Goal: Information Seeking & Learning: Learn about a topic

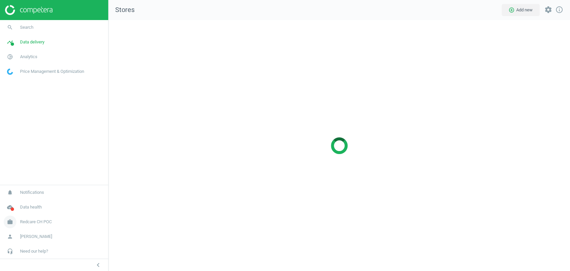
scroll to position [262, 473]
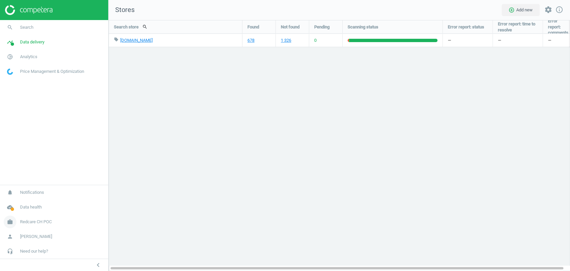
click at [33, 222] on span "Redcare CH POC" at bounding box center [36, 222] width 32 height 6
click at [27, 202] on span "Switch campaign" at bounding box center [22, 201] width 30 height 5
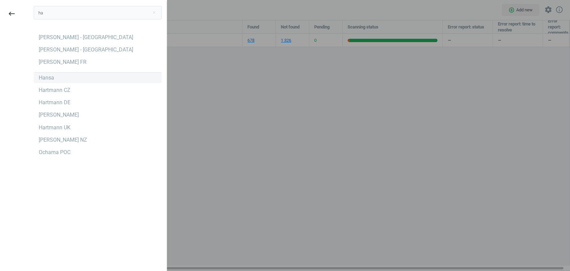
type input "ha"
click at [48, 80] on div "Hansa" at bounding box center [46, 77] width 15 height 7
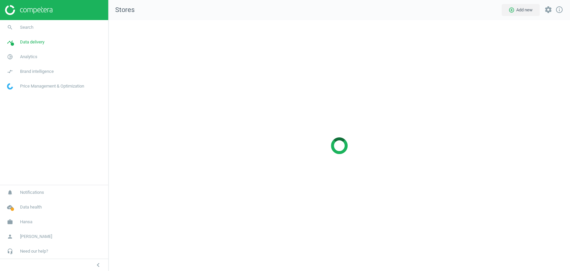
scroll to position [262, 473]
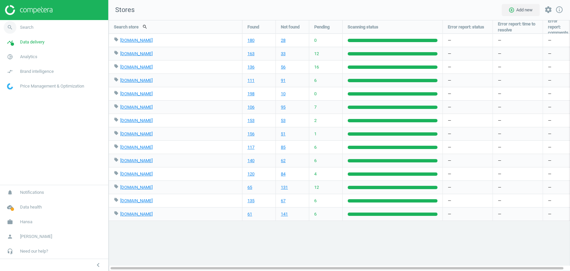
click at [45, 26] on link "search Search" at bounding box center [54, 27] width 108 height 15
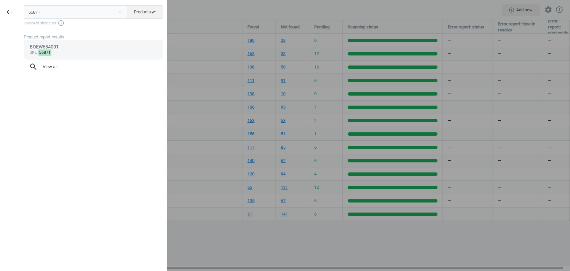
type input "56871"
click at [68, 52] on div "sku : 56871" at bounding box center [94, 52] width 128 height 5
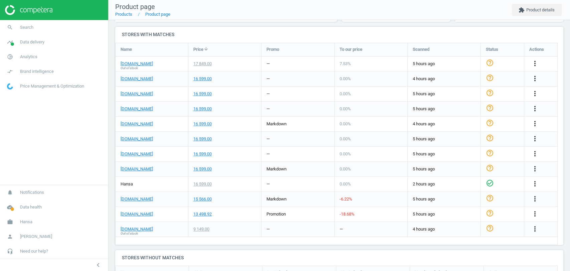
scroll to position [214, 0]
click at [25, 55] on span "Analytics" at bounding box center [28, 57] width 17 height 6
click at [17, 81] on span "Products" at bounding box center [15, 81] width 16 height 5
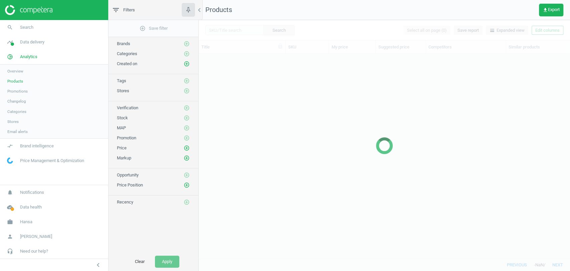
scroll to position [193, 366]
click at [187, 65] on icon "add_circle_outline" at bounding box center [187, 64] width 6 height 6
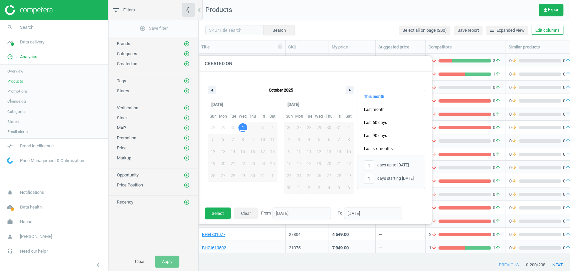
click at [246, 127] on span "1" at bounding box center [243, 127] width 10 height 9
click at [218, 216] on button "Select" at bounding box center [218, 213] width 26 height 12
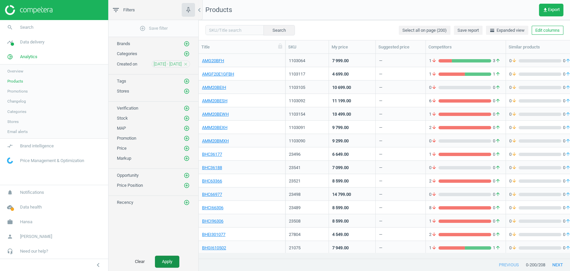
click at [158, 261] on button "Apply" at bounding box center [167, 262] width 24 height 12
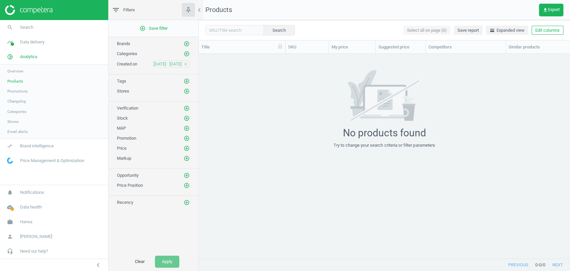
click at [185, 62] on icon "close" at bounding box center [185, 64] width 5 height 5
click at [185, 62] on icon "add_circle_outline" at bounding box center [187, 64] width 6 height 6
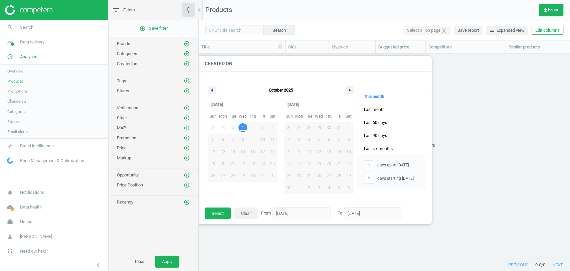
click at [185, 62] on icon "add_circle_outline" at bounding box center [187, 64] width 6 height 6
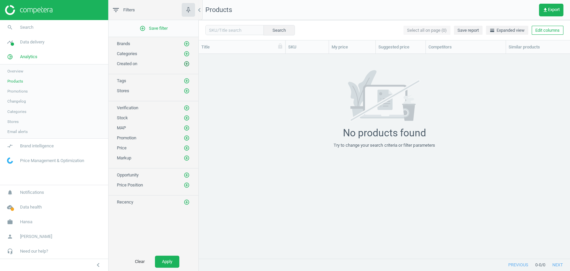
click at [187, 63] on icon "add_circle_outline" at bounding box center [187, 64] width 6 height 6
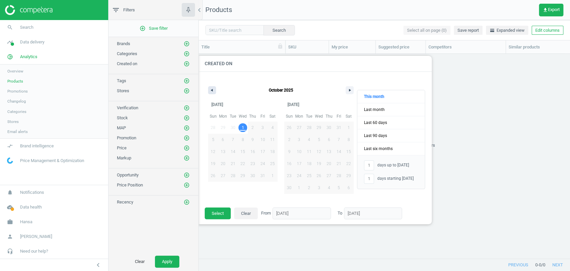
click at [213, 93] on button "button" at bounding box center [212, 90] width 8 height 8
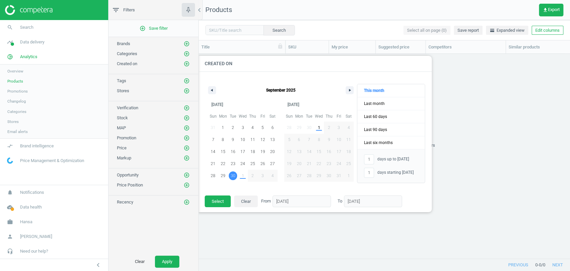
click at [233, 179] on span "30" at bounding box center [233, 176] width 5 height 12
type input "-"
type input "30/09/2025"
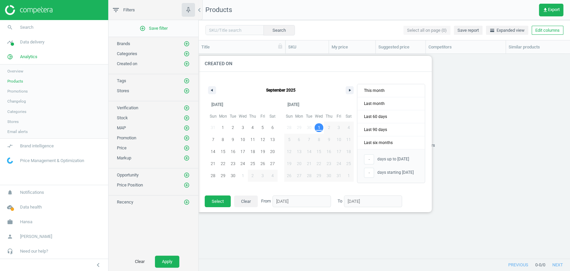
click at [319, 129] on span "1" at bounding box center [319, 128] width 2 height 12
type input "2"
type input "01/10/2025"
click at [221, 199] on button "Select" at bounding box center [218, 201] width 26 height 12
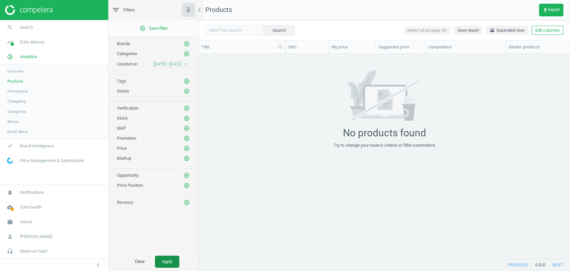
click at [167, 264] on button "Apply" at bounding box center [167, 262] width 24 height 12
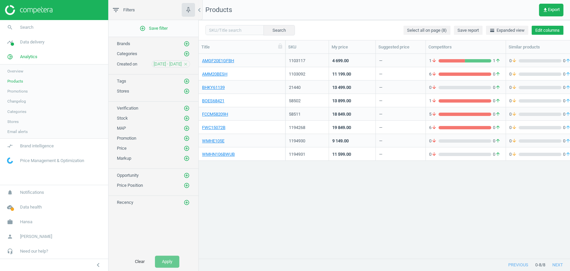
click at [548, 31] on button "Edit columns" at bounding box center [548, 30] width 32 height 9
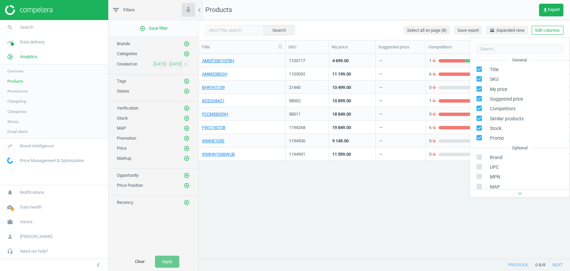
scroll to position [61, 0]
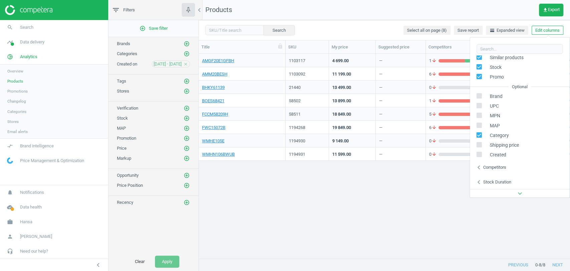
click at [505, 154] on span "Created" at bounding box center [496, 155] width 20 height 6
click at [478, 155] on input "checkbox" at bounding box center [479, 154] width 4 height 4
checkbox input "true"
click at [428, 204] on div "AMGF20E1GFBH 1103117 4 699.00 — 1 arrow_downward 1 arrow_upward 0 arrow_downwar…" at bounding box center [385, 153] width 372 height 199
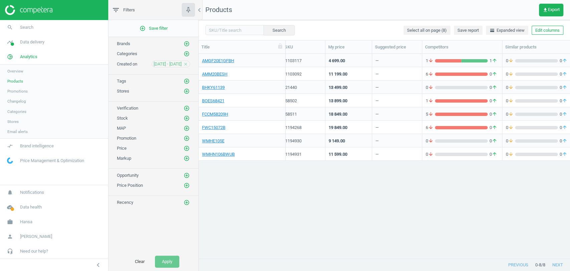
scroll to position [0, 182]
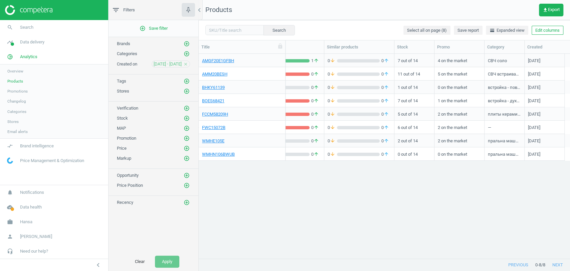
click at [187, 62] on icon "close" at bounding box center [185, 64] width 5 height 5
click at [222, 26] on input "text" at bounding box center [234, 30] width 58 height 10
paste input "56871"
click at [265, 30] on button "Search" at bounding box center [278, 30] width 31 height 10
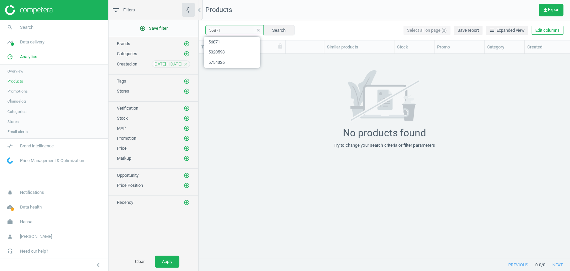
drag, startPoint x: 230, startPoint y: 33, endPoint x: 198, endPoint y: 33, distance: 32.1
click at [198, 33] on div "filter_list Filters chevron_left add_circle_outline Save filter Brands add_circ…" at bounding box center [340, 135] width 462 height 271
paste input "150"
type input "56150"
click at [273, 30] on button "Search" at bounding box center [278, 30] width 31 height 10
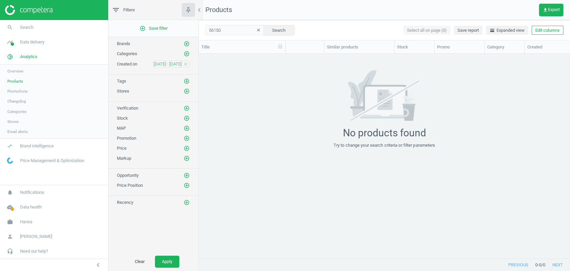
click at [185, 65] on icon "close" at bounding box center [185, 64] width 5 height 5
click at [170, 257] on button "Apply" at bounding box center [167, 262] width 24 height 12
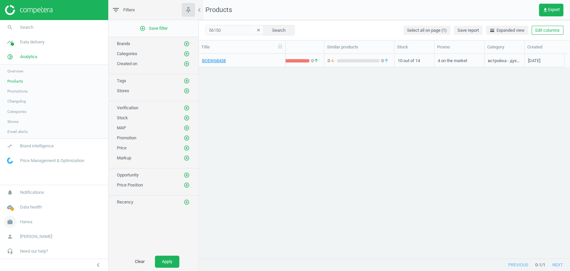
click at [31, 220] on span "Hansa" at bounding box center [26, 222] width 12 height 6
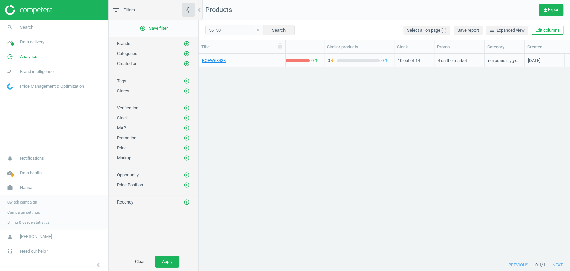
click at [21, 201] on span "Switch campaign" at bounding box center [22, 201] width 30 height 5
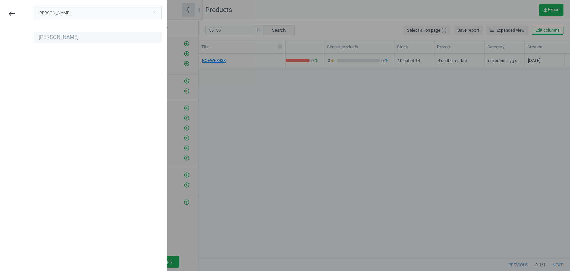
type input "robert"
click at [48, 40] on div "[PERSON_NAME]" at bounding box center [59, 37] width 40 height 7
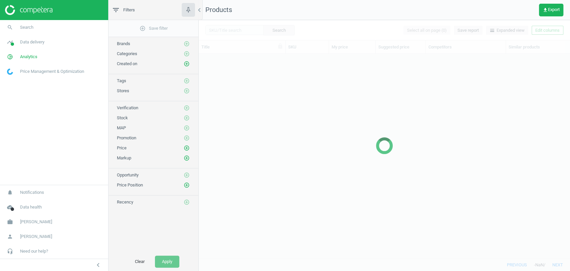
scroll to position [193, 366]
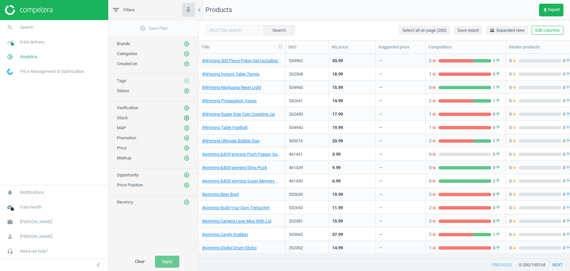
click at [187, 115] on icon "add_circle_outline" at bounding box center [187, 118] width 6 height 6
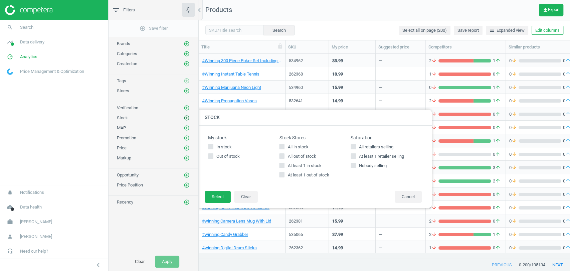
click at [187, 115] on icon "add_circle_outline" at bounding box center [187, 118] width 6 height 6
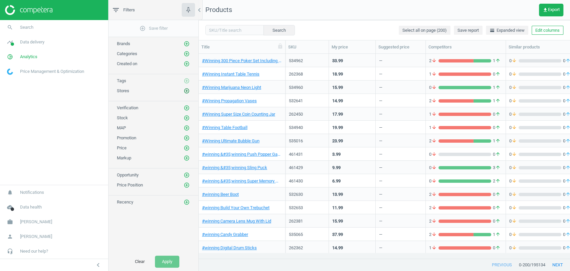
click at [186, 90] on icon "add_circle_outline" at bounding box center [187, 91] width 6 height 6
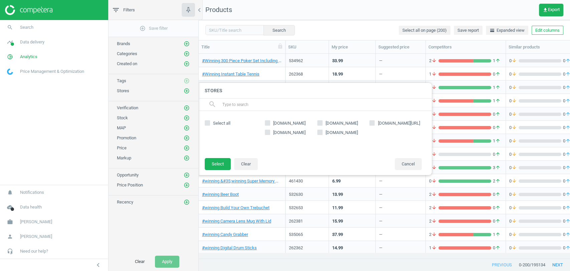
click at [377, 126] on span "google.co.uk/shopping" at bounding box center [399, 123] width 45 height 6
click at [375, 125] on input "google.co.uk/shopping" at bounding box center [372, 123] width 4 height 4
checkbox input "true"
click at [214, 165] on button "Select" at bounding box center [218, 164] width 26 height 12
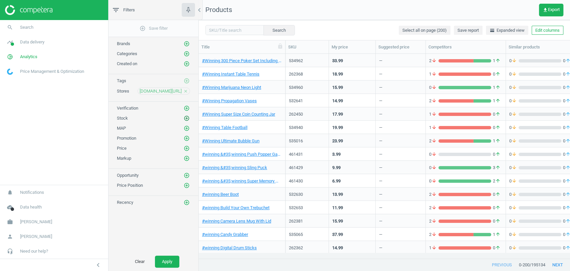
click at [189, 119] on icon "add_circle_outline" at bounding box center [187, 118] width 6 height 6
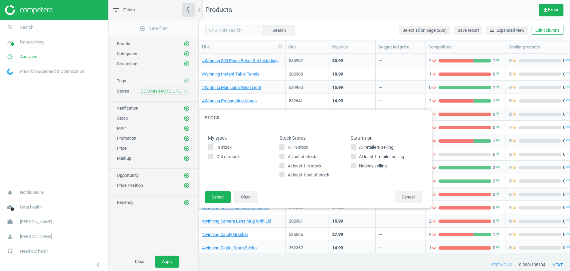
click at [298, 145] on span "All in stock" at bounding box center [297, 147] width 23 height 6
click at [284, 145] on input "All in stock" at bounding box center [282, 147] width 4 height 4
checkbox input "true"
click at [220, 196] on button "Select" at bounding box center [218, 197] width 26 height 12
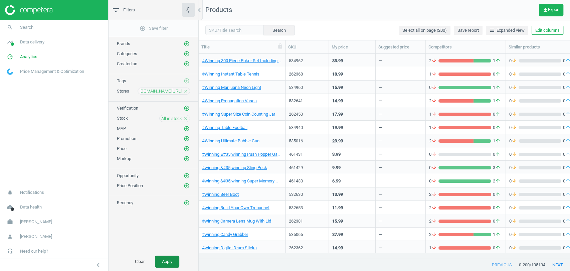
click at [158, 258] on button "Apply" at bounding box center [167, 262] width 24 height 12
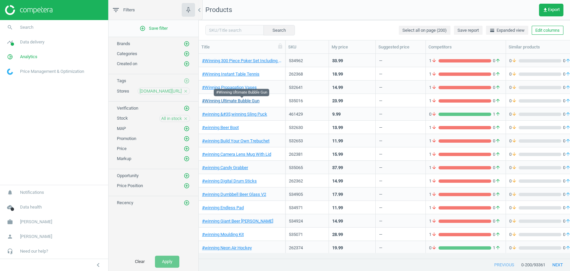
click at [230, 102] on link "#Winning Ultimate Bubble Gun" at bounding box center [230, 101] width 57 height 6
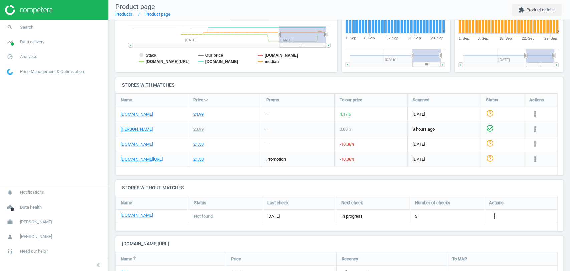
scroll to position [175, 0]
click at [145, 158] on link "google.co.uk/shopping" at bounding box center [142, 159] width 42 height 6
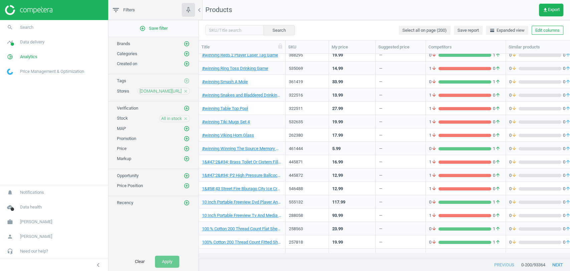
scroll to position [264, 0]
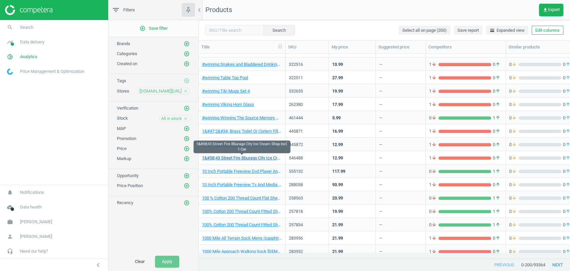
click at [234, 158] on link "1&#58;43 Street Fire Bburago City Ice Cream Shop Incl. 1 Car" at bounding box center [242, 158] width 80 height 6
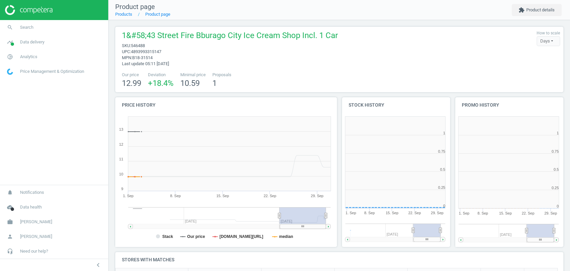
scroll to position [73, 454]
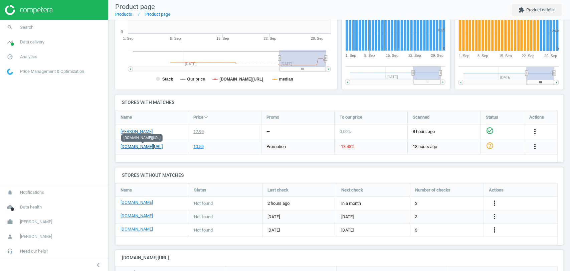
click at [152, 146] on link "google.co.uk/shopping" at bounding box center [142, 147] width 42 height 6
